Goal: Transaction & Acquisition: Obtain resource

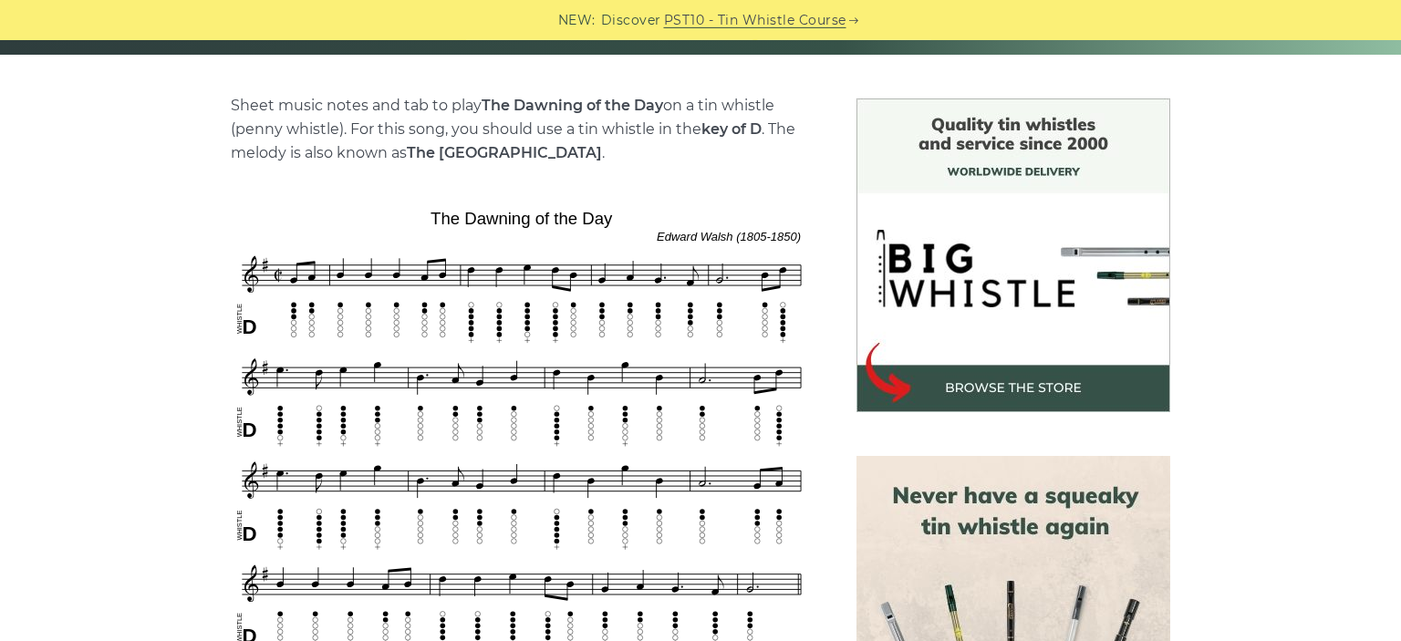
scroll to position [482, 0]
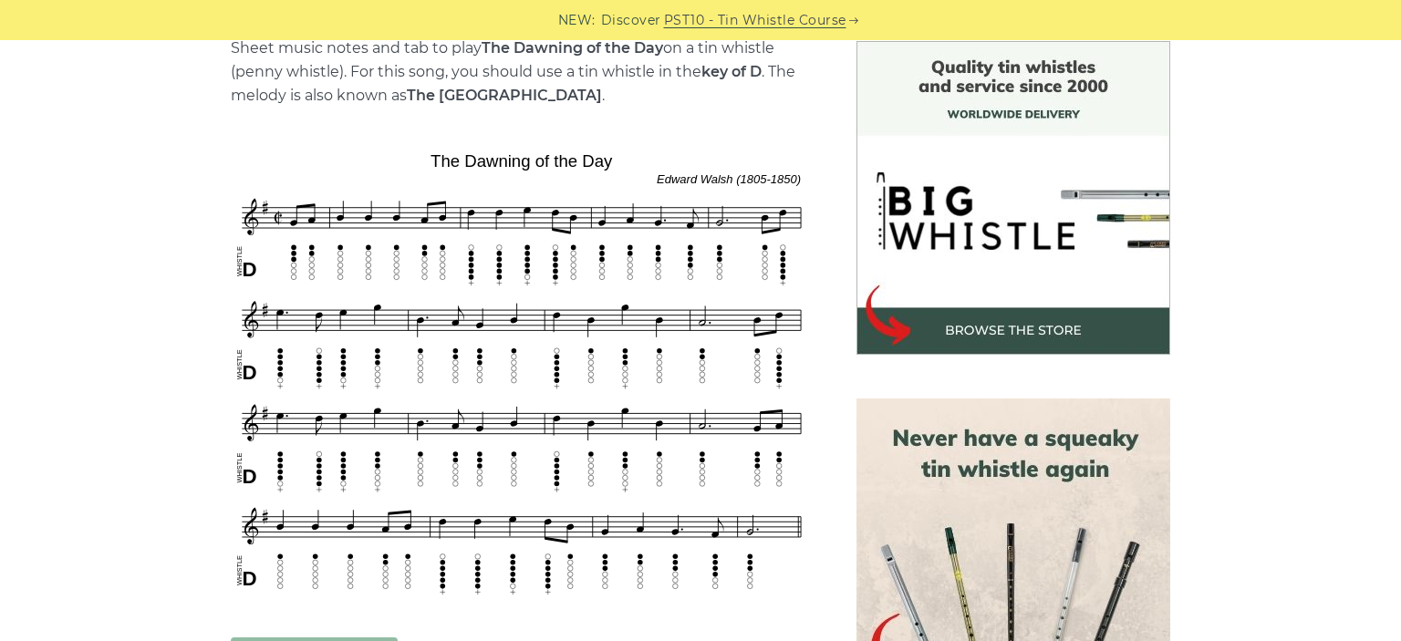
drag, startPoint x: 129, startPoint y: 323, endPoint x: 98, endPoint y: 342, distance: 36.5
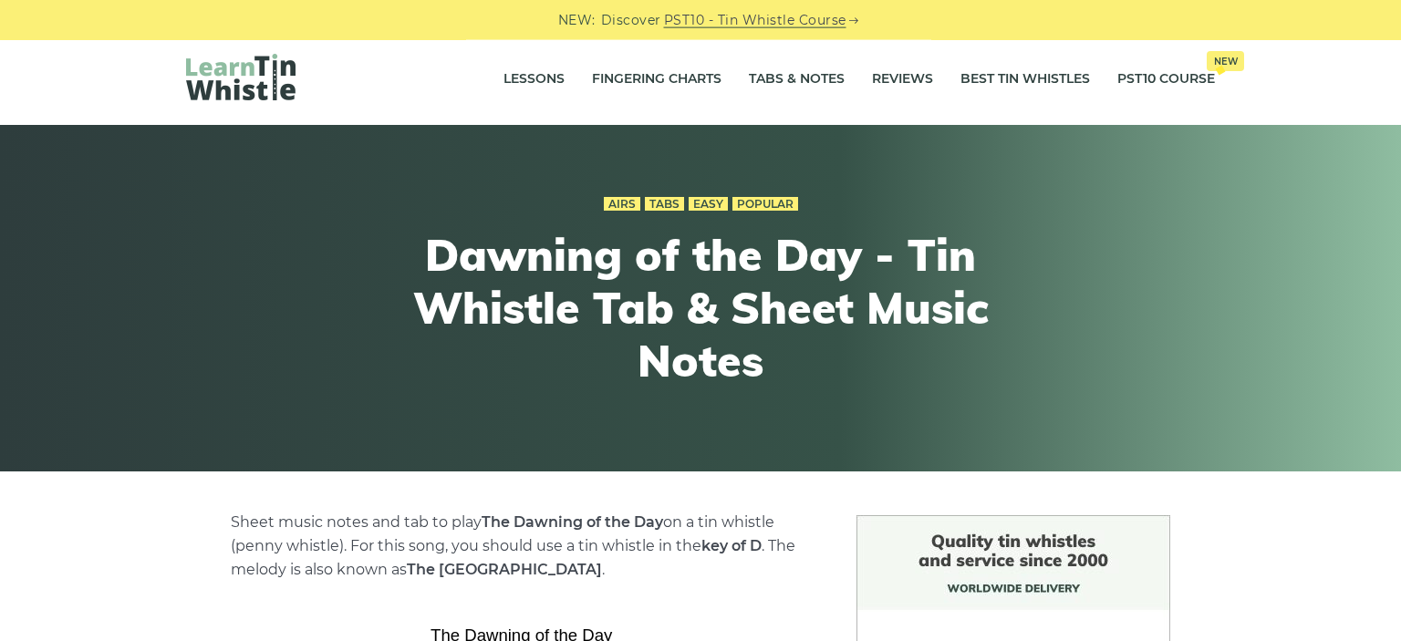
scroll to position [0, 0]
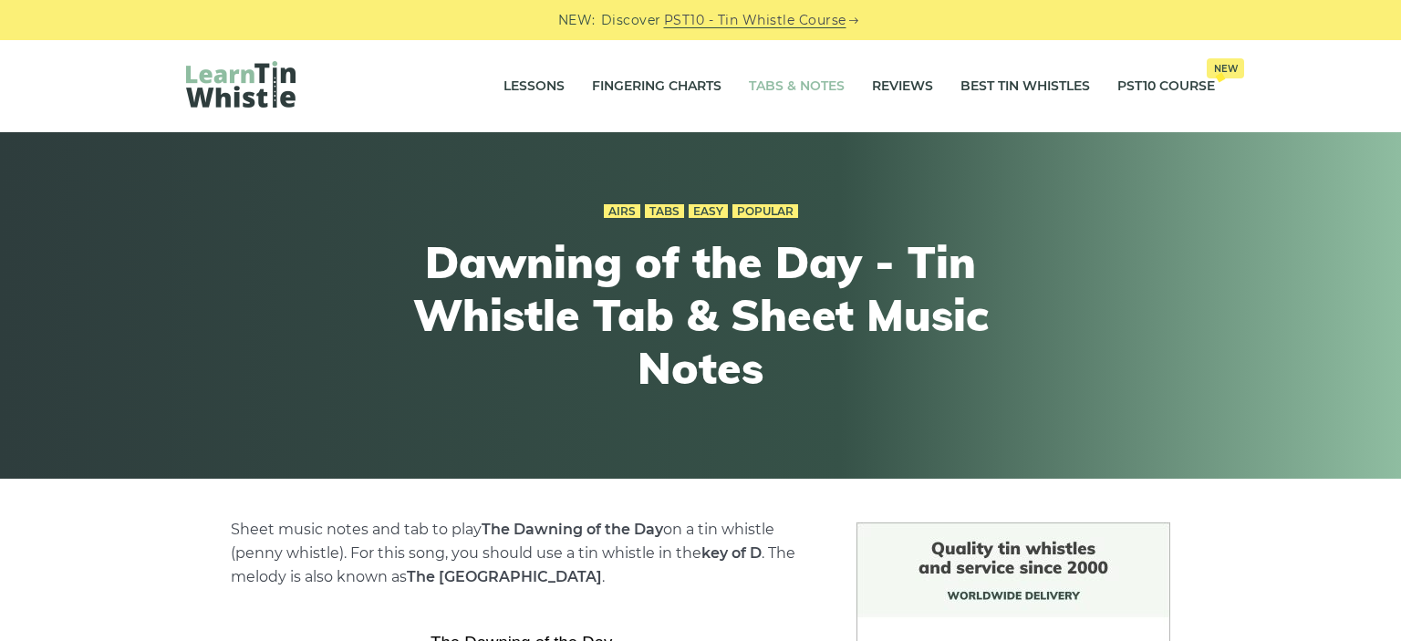
click at [776, 92] on link "Tabs & Notes" at bounding box center [797, 87] width 96 height 46
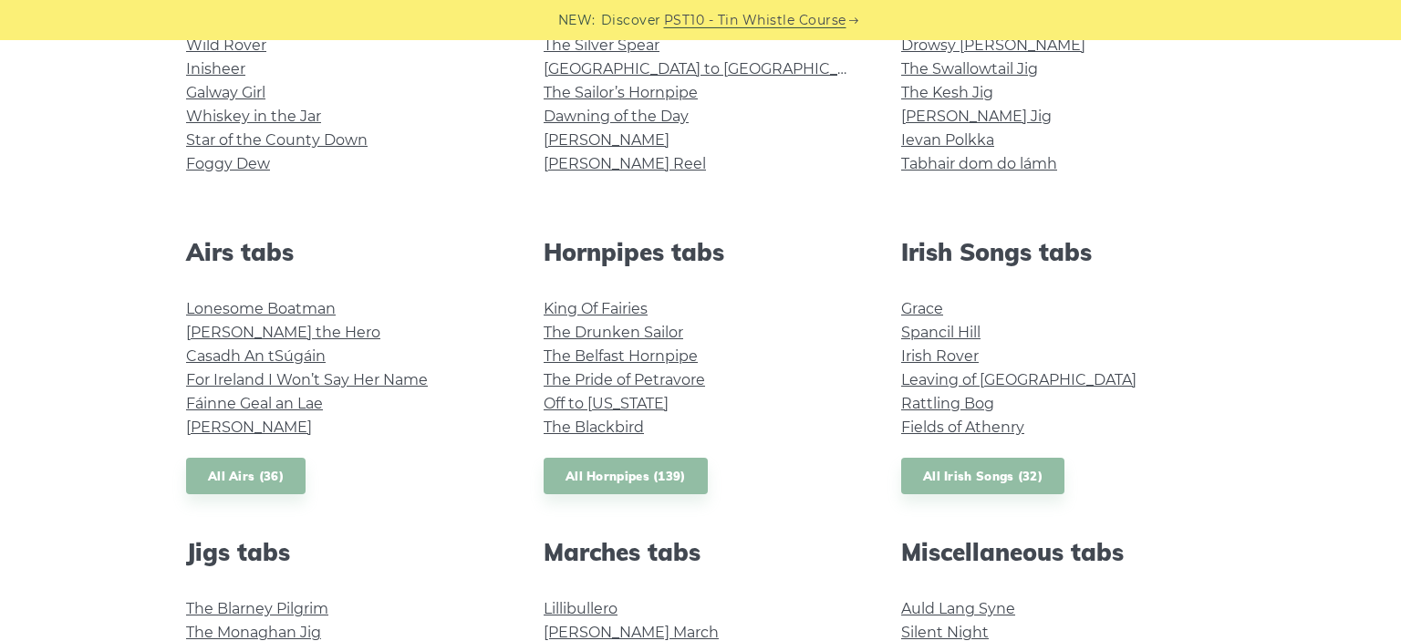
scroll to position [482, 0]
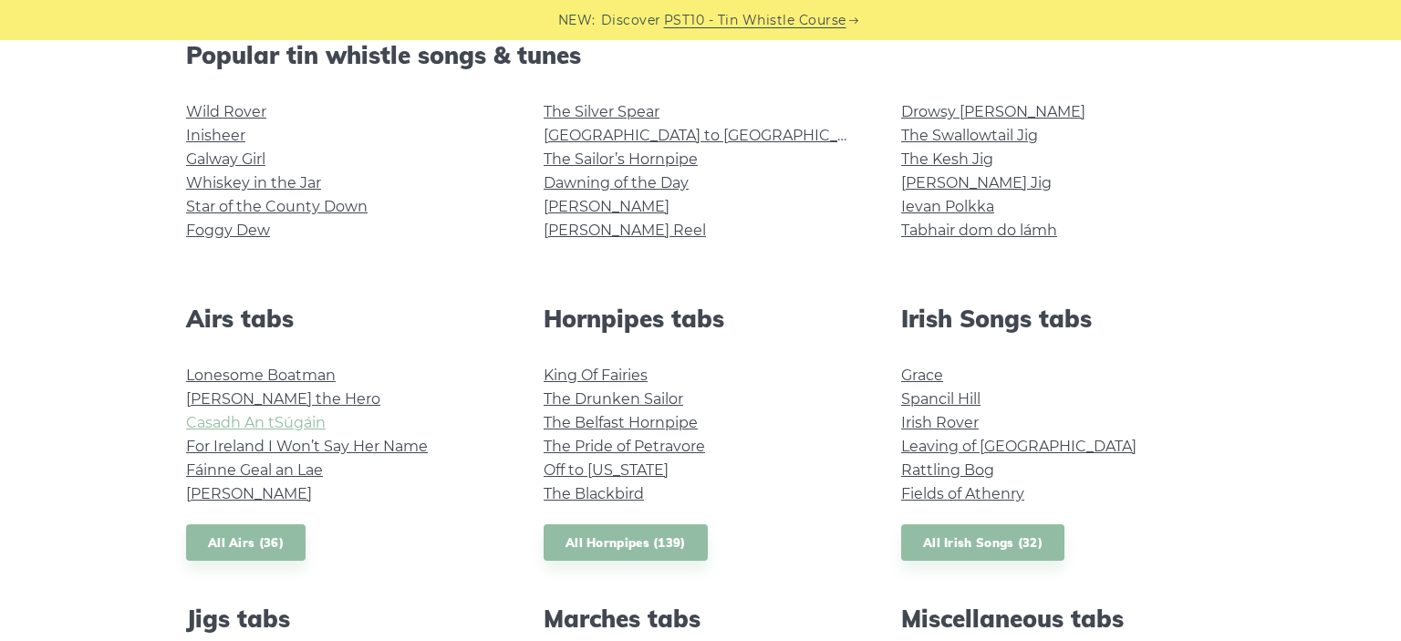
click at [288, 422] on link "Casadh An tSúgáin" at bounding box center [256, 422] width 140 height 17
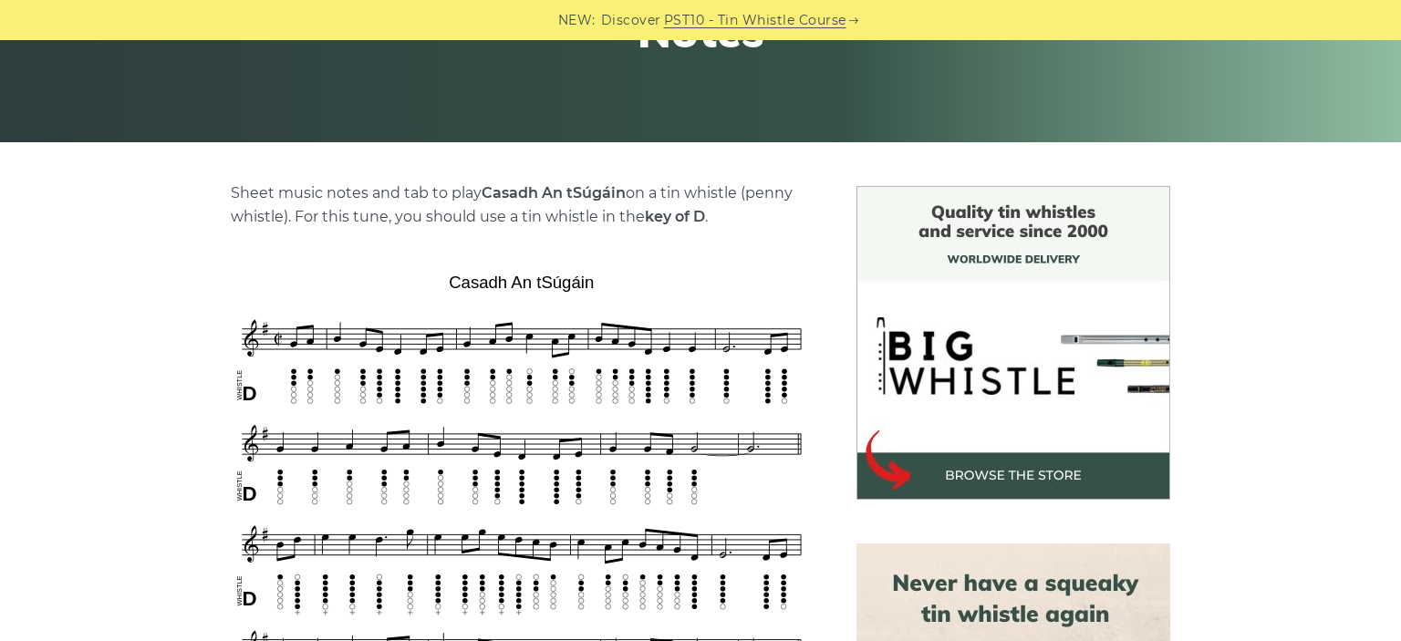
scroll to position [288, 0]
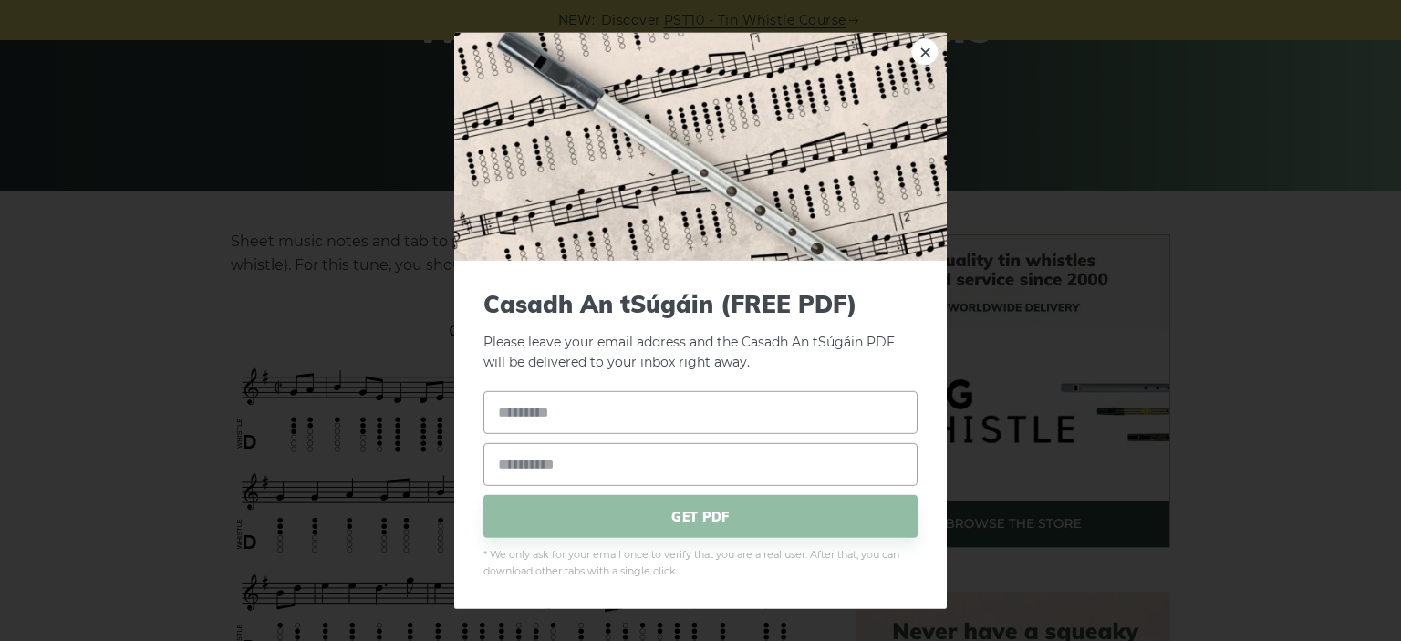
drag, startPoint x: 600, startPoint y: 334, endPoint x: 423, endPoint y: 324, distance: 177.3
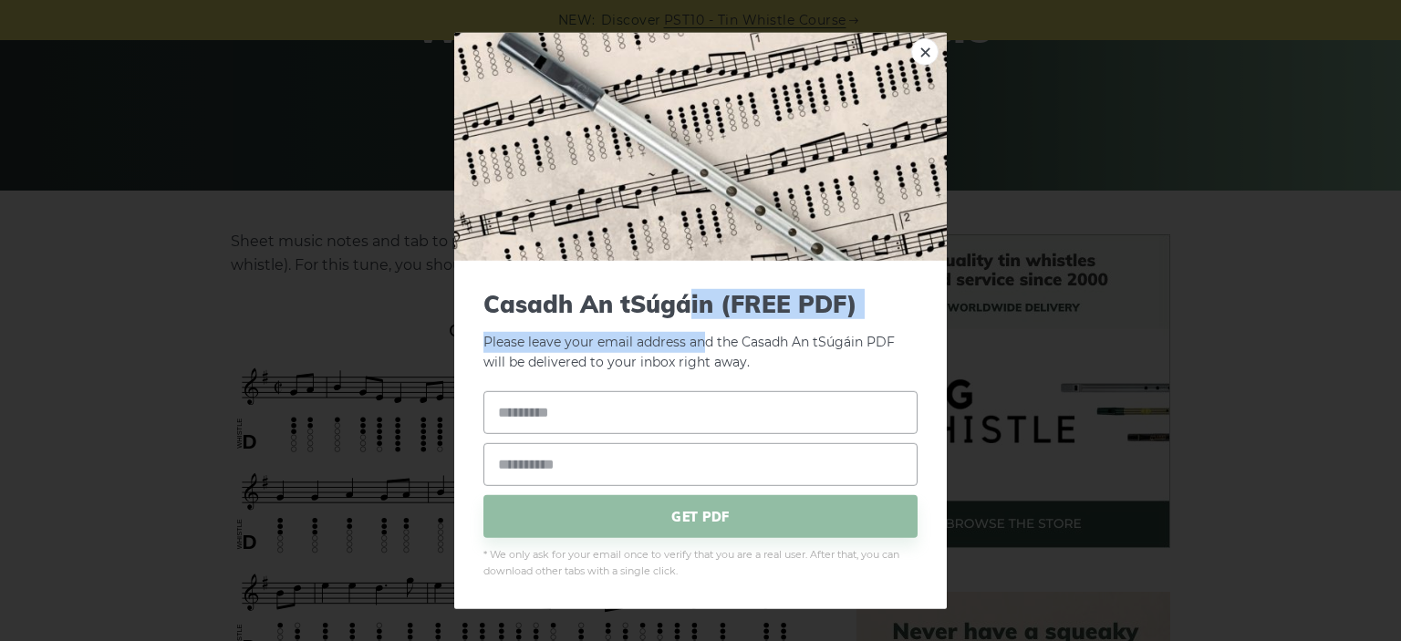
drag, startPoint x: 707, startPoint y: 319, endPoint x: 688, endPoint y: 317, distance: 19.4
click at [688, 317] on form "Casadh An tSúgáin (FREE PDF) Please leave your email address and the Casadh An …" at bounding box center [701, 434] width 434 height 290
click at [711, 305] on span "Casadh An tSúgáin (FREE PDF)" at bounding box center [701, 303] width 434 height 28
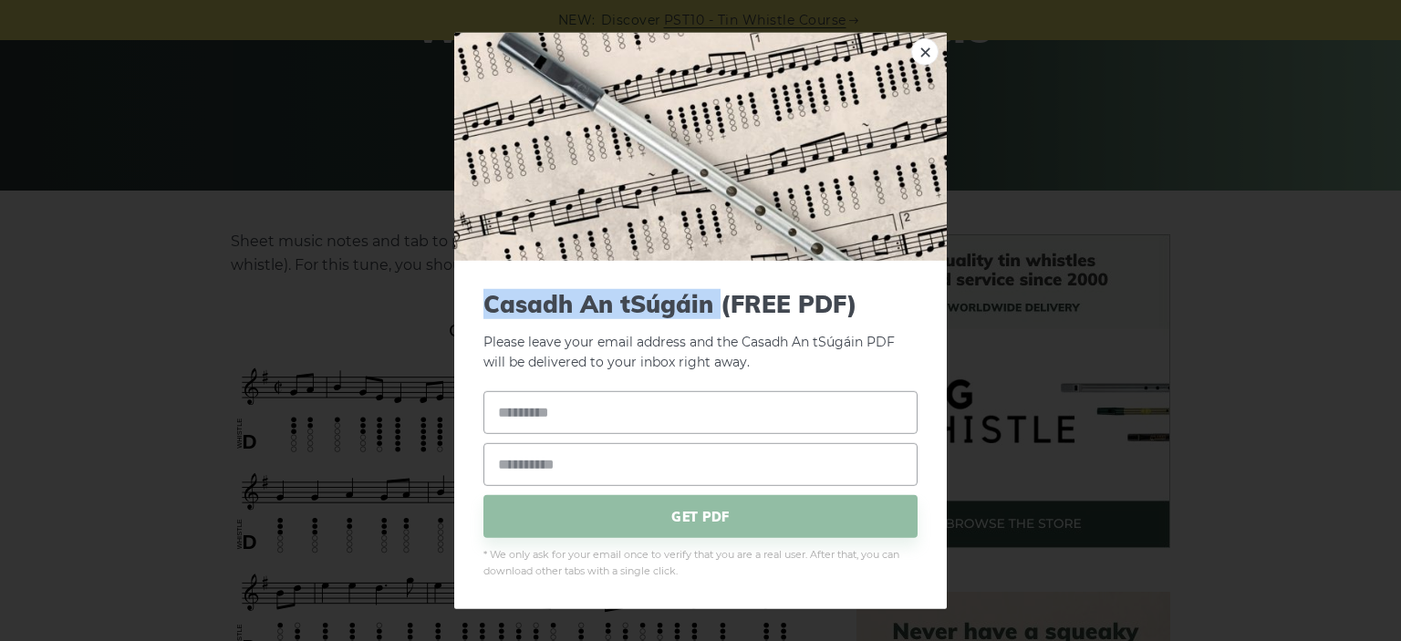
drag, startPoint x: 710, startPoint y: 305, endPoint x: 548, endPoint y: 308, distance: 161.5
click at [548, 308] on span "Casadh An tSúgáin (FREE PDF)" at bounding box center [701, 303] width 434 height 28
copy span "Casadh An tSúgáin"
click at [942, 47] on div "× Casadh An tSúgáin (FREE PDF) Please leave your email address and the Casadh A…" at bounding box center [700, 320] width 493 height 577
click at [921, 54] on link "×" at bounding box center [924, 50] width 27 height 27
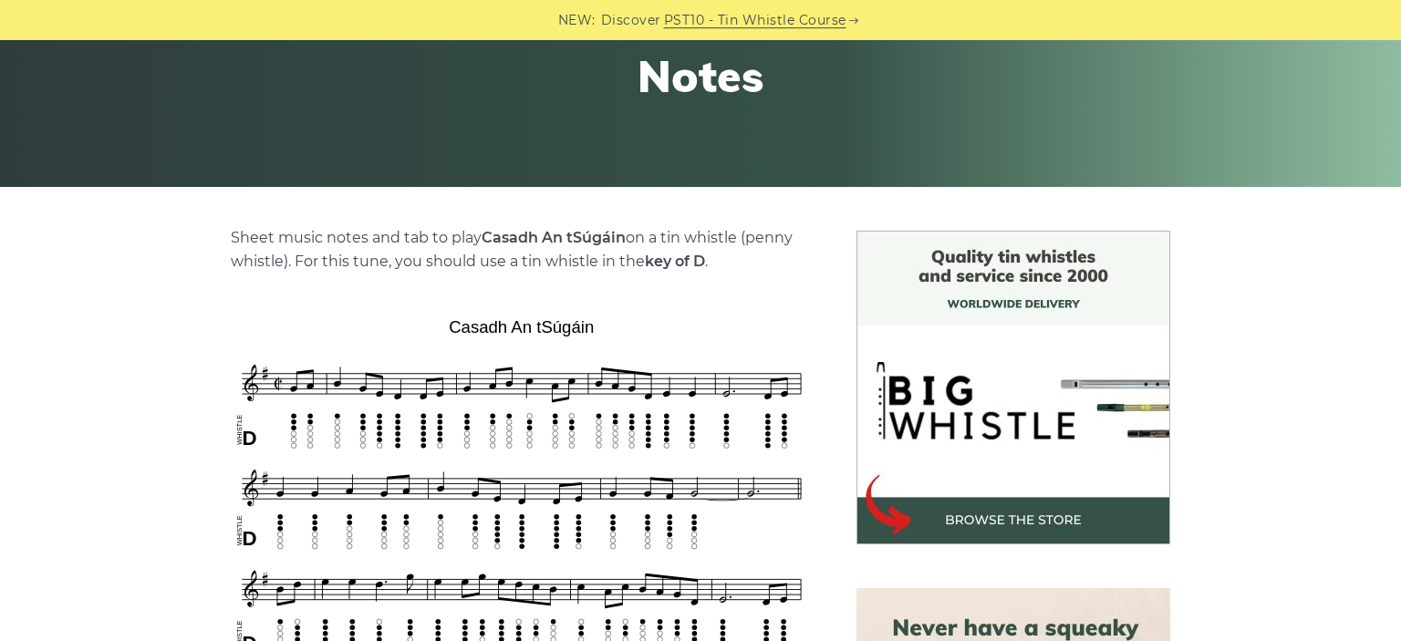
scroll to position [96, 0]
